Goal: Find specific page/section

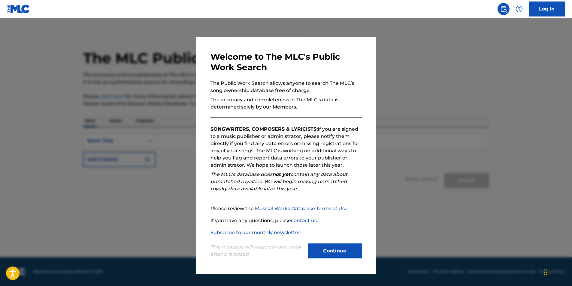
click at [347, 246] on button "Continue" at bounding box center [335, 251] width 54 height 15
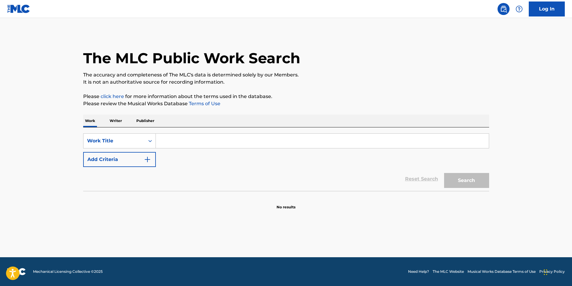
click at [211, 144] on input "Search Form" at bounding box center [322, 141] width 333 height 14
click at [444, 173] on button "Search" at bounding box center [466, 180] width 45 height 15
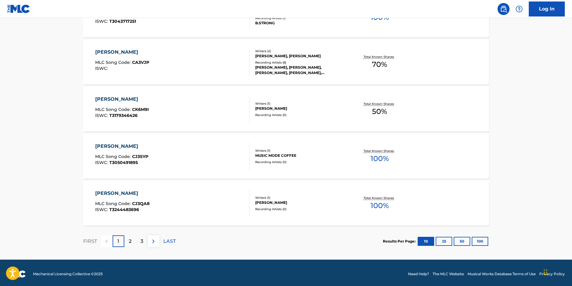
scroll to position [448, 0]
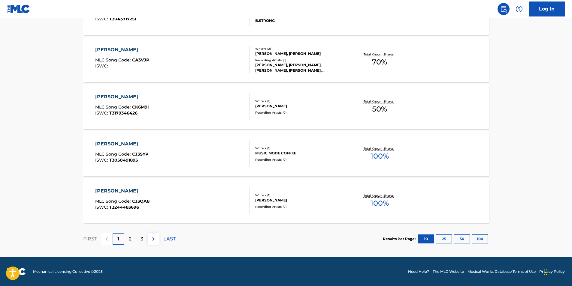
click at [131, 239] on p "2" at bounding box center [130, 239] width 3 height 7
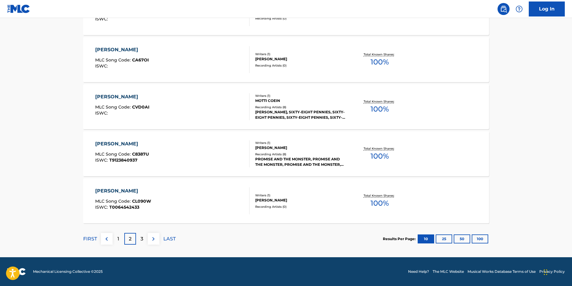
click at [152, 238] on img at bounding box center [153, 239] width 7 height 7
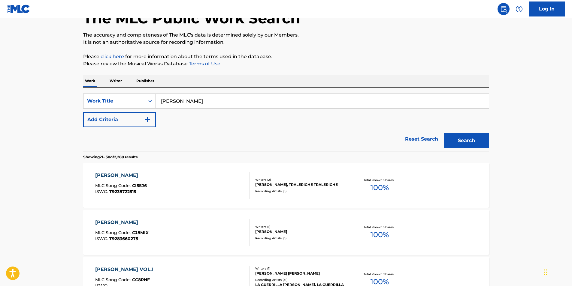
scroll to position [0, 0]
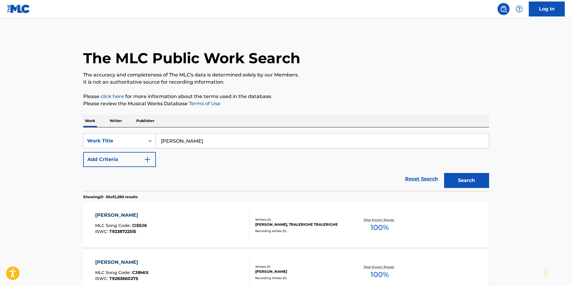
click at [171, 142] on input "cory johnson" at bounding box center [322, 141] width 333 height 14
type input "cory latrome johnson"
click at [444, 173] on button "Search" at bounding box center [466, 180] width 45 height 15
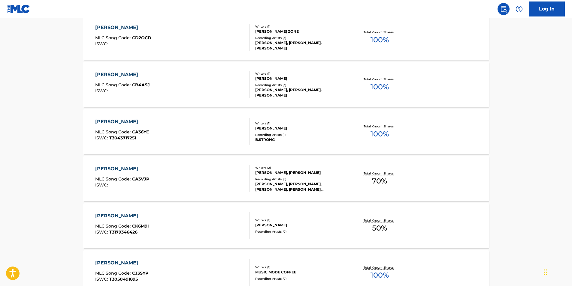
scroll to position [344, 0]
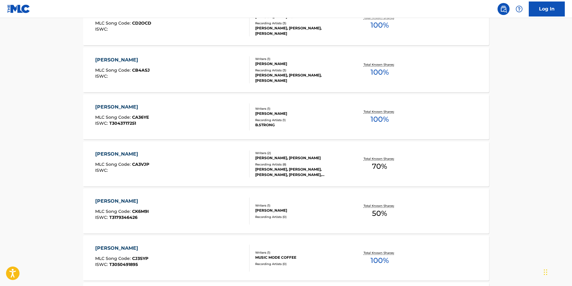
click at [536, 10] on link "Log In" at bounding box center [546, 9] width 36 height 15
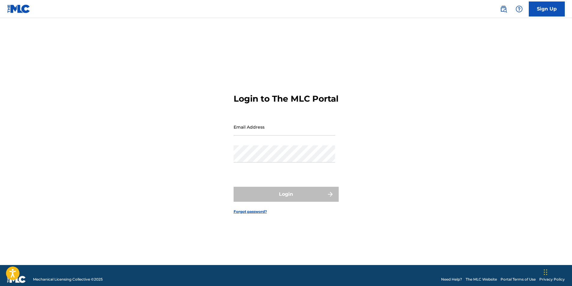
click at [307, 136] on input "Email Address" at bounding box center [283, 127] width 101 height 17
type input "cymuzikhouz561@gmail.com"
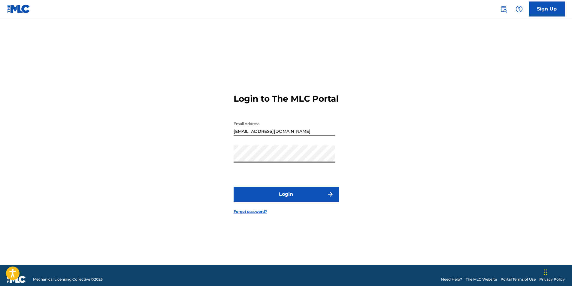
click at [233, 187] on button "Login" at bounding box center [285, 194] width 105 height 15
click at [308, 201] on button "Login" at bounding box center [285, 194] width 105 height 15
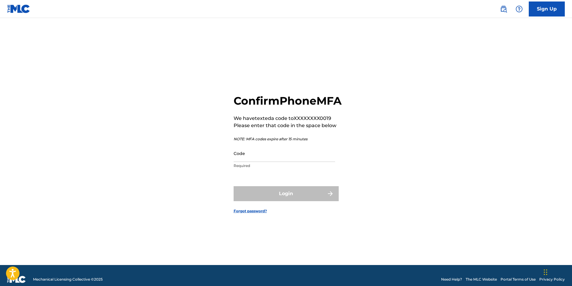
click at [306, 169] on p "Required" at bounding box center [283, 165] width 101 height 5
click at [297, 161] on input "Code" at bounding box center [283, 153] width 101 height 17
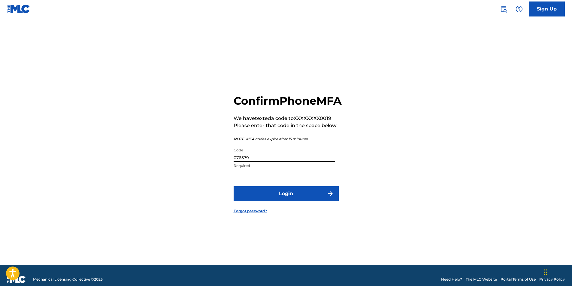
type input "076579"
click at [298, 200] on button "Login" at bounding box center [285, 193] width 105 height 15
